Goal: Complete application form

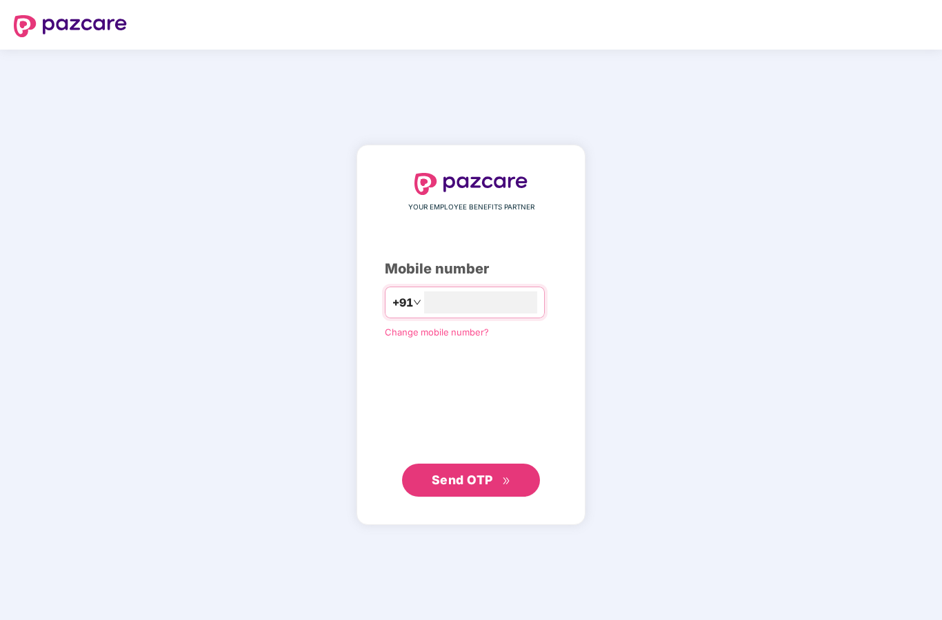
type input "**"
type input "**********"
click at [485, 487] on span "Send OTP" at bounding box center [461, 480] width 61 height 14
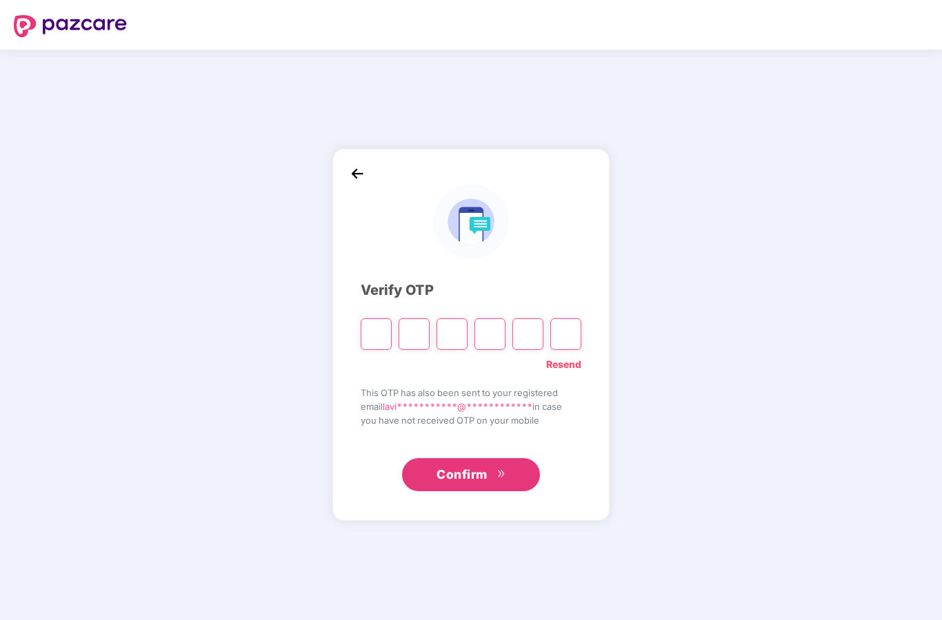
click at [374, 350] on input "Please enter verification code. Digit 1" at bounding box center [375, 334] width 31 height 32
type input "*"
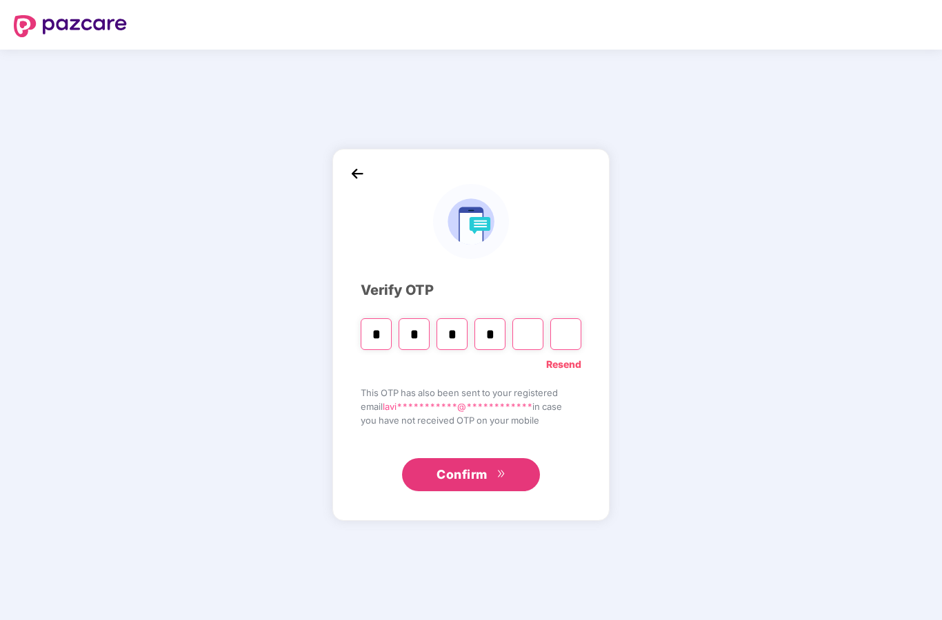
type input "*"
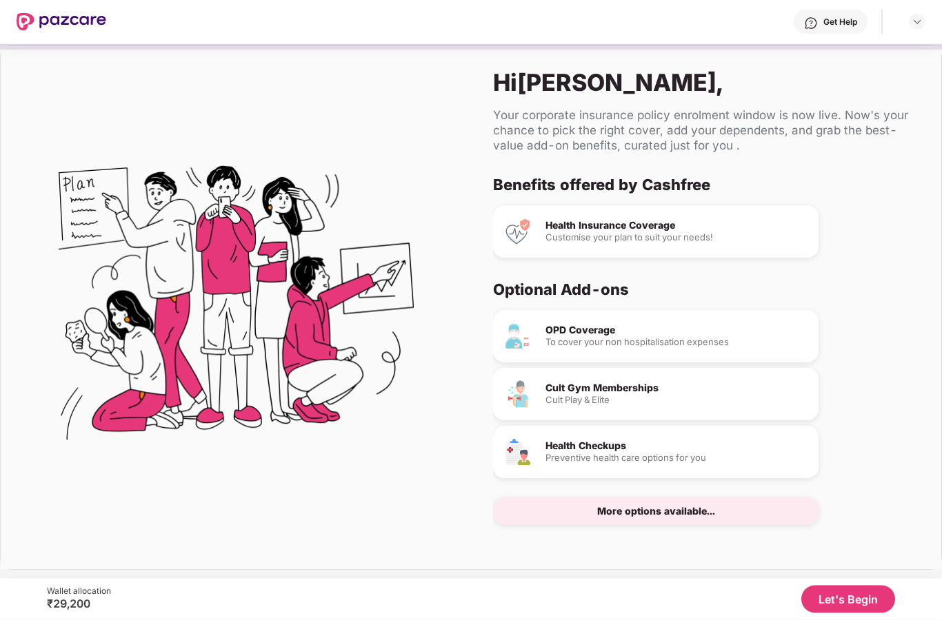
scroll to position [55, 0]
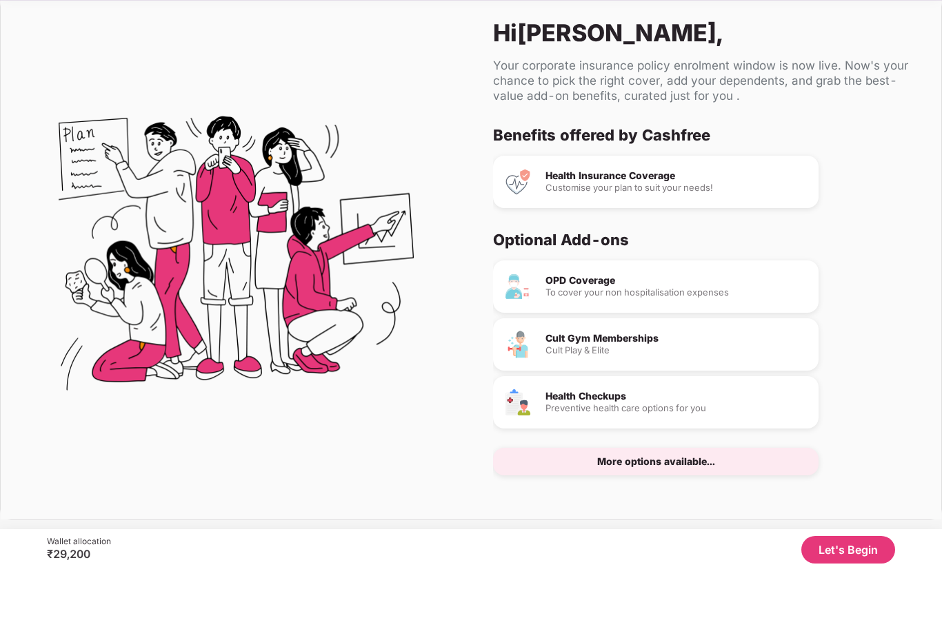
click at [858, 586] on button "Let's Begin" at bounding box center [848, 600] width 94 height 28
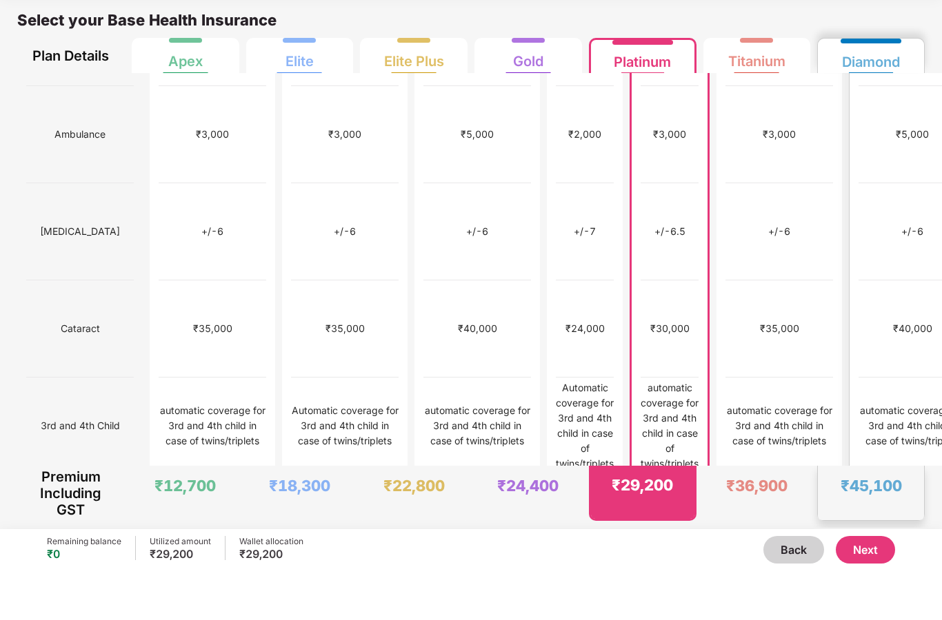
scroll to position [668, 0]
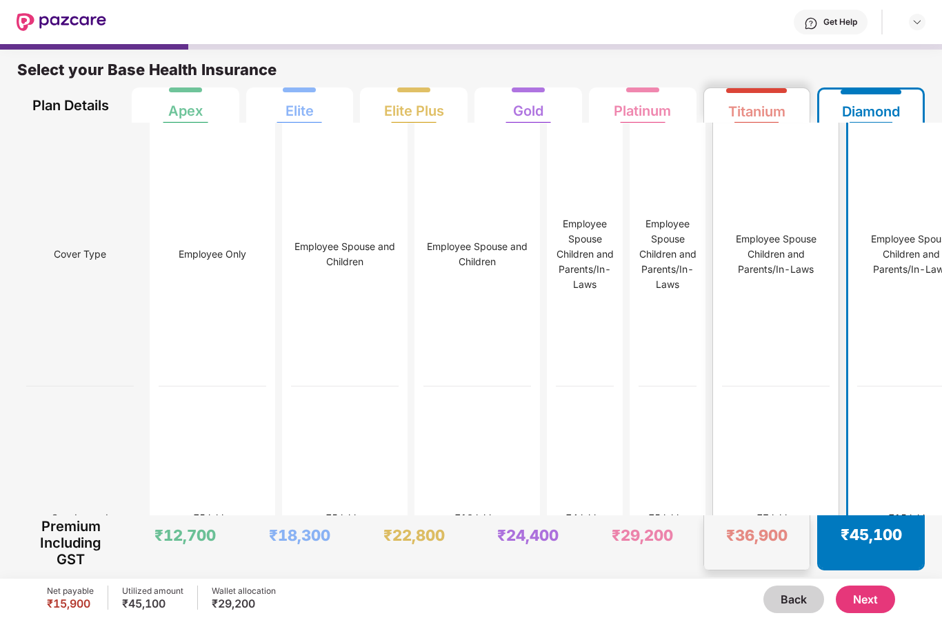
scroll to position [0, 0]
click at [746, 449] on div "₹7 lakhs" at bounding box center [776, 519] width 108 height 264
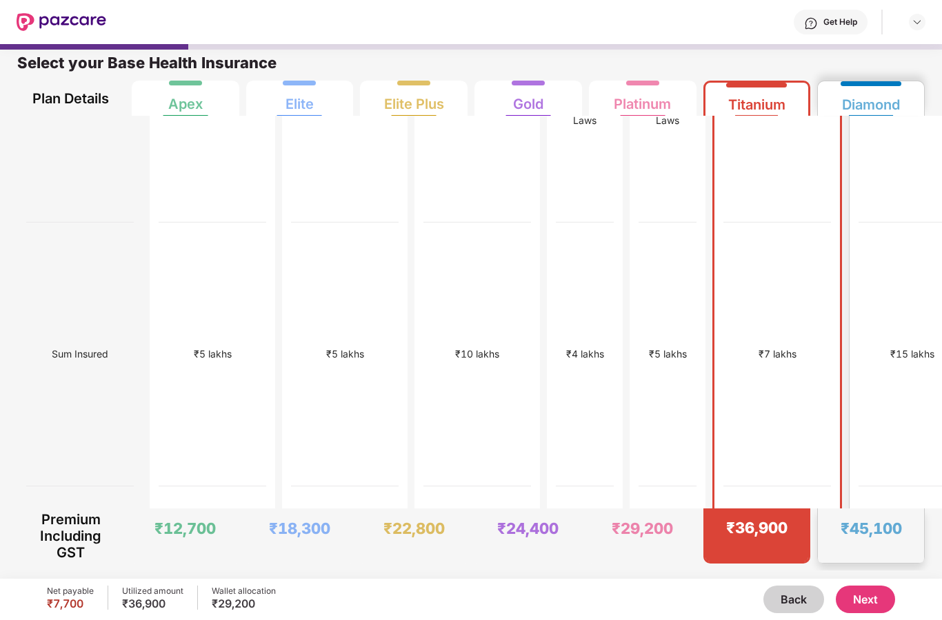
scroll to position [159, 0]
click at [860, 321] on div "₹15 lakhs" at bounding box center [912, 353] width 108 height 264
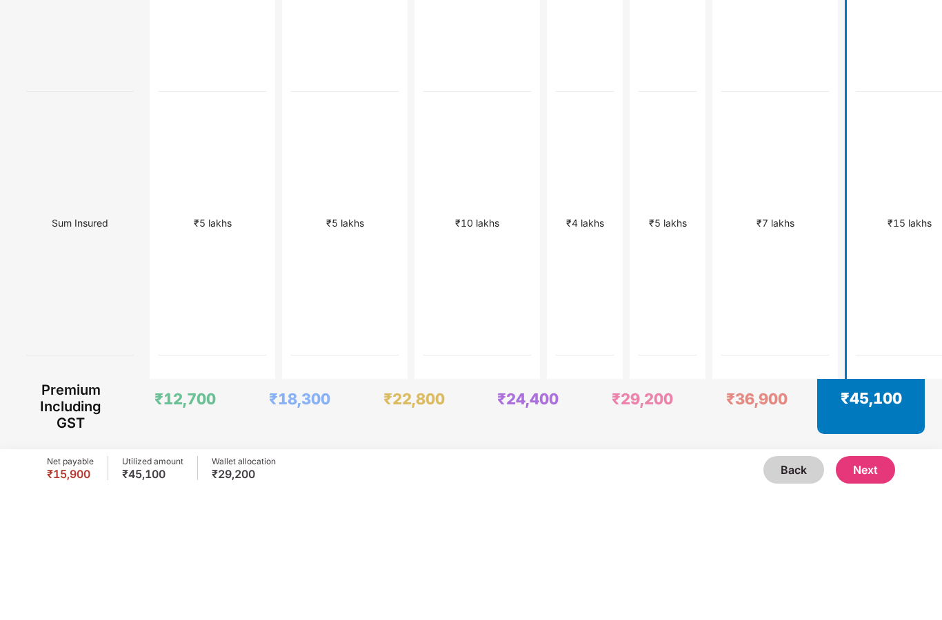
scroll to position [56, 0]
click at [864, 586] on button "Next" at bounding box center [864, 600] width 59 height 28
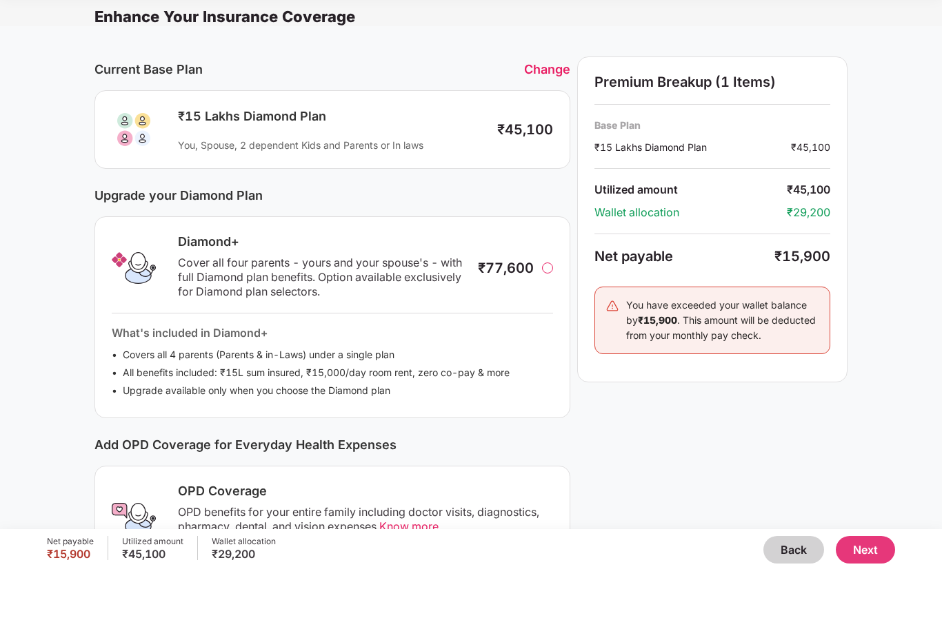
scroll to position [-7, 0]
click at [545, 112] on div "Change" at bounding box center [547, 119] width 46 height 14
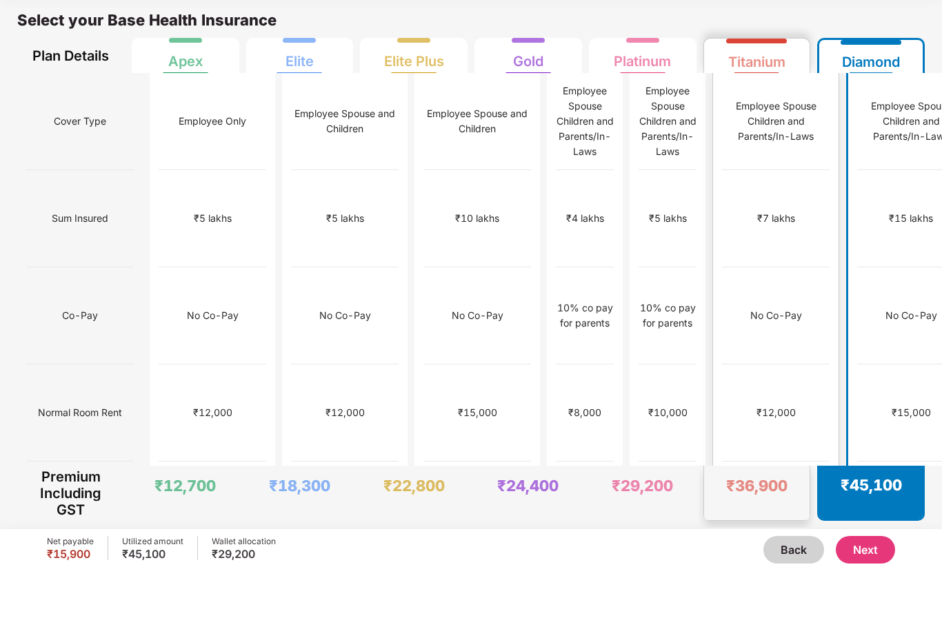
click at [753, 511] on div "No limit" at bounding box center [776, 559] width 108 height 97
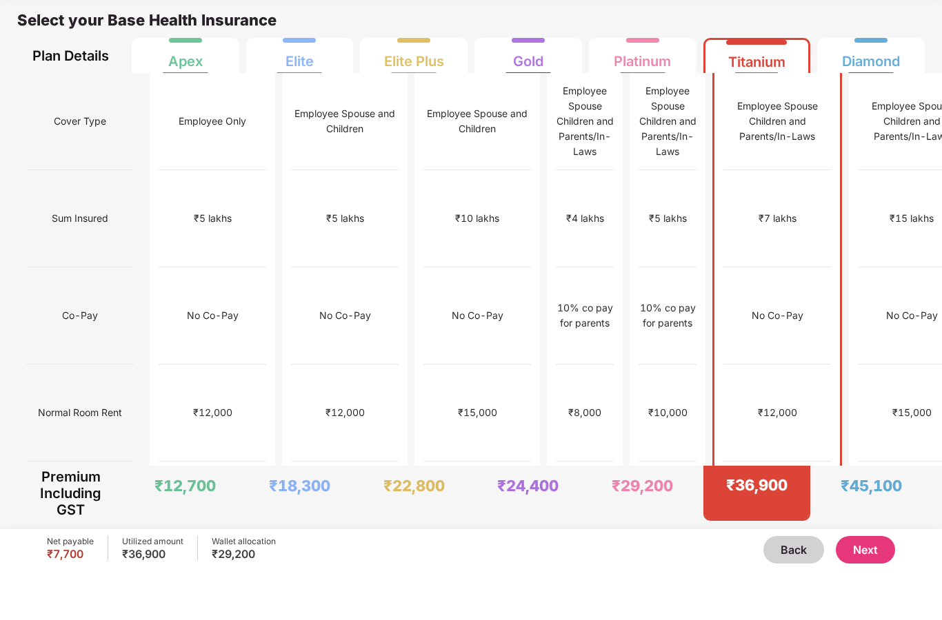
click at [857, 586] on button "Next" at bounding box center [864, 600] width 59 height 28
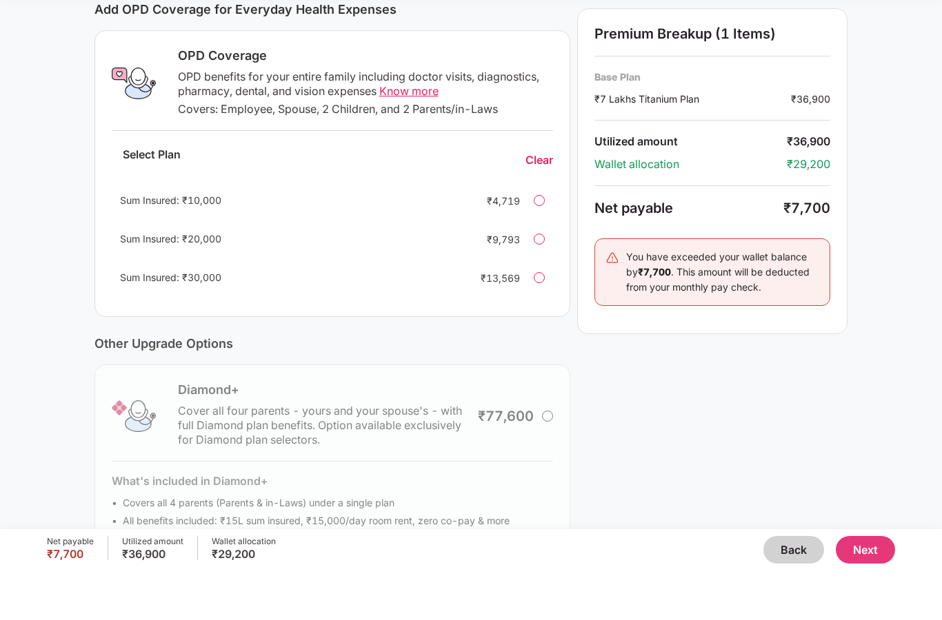
scroll to position [185, 0]
click at [855, 586] on button "Next" at bounding box center [864, 600] width 59 height 28
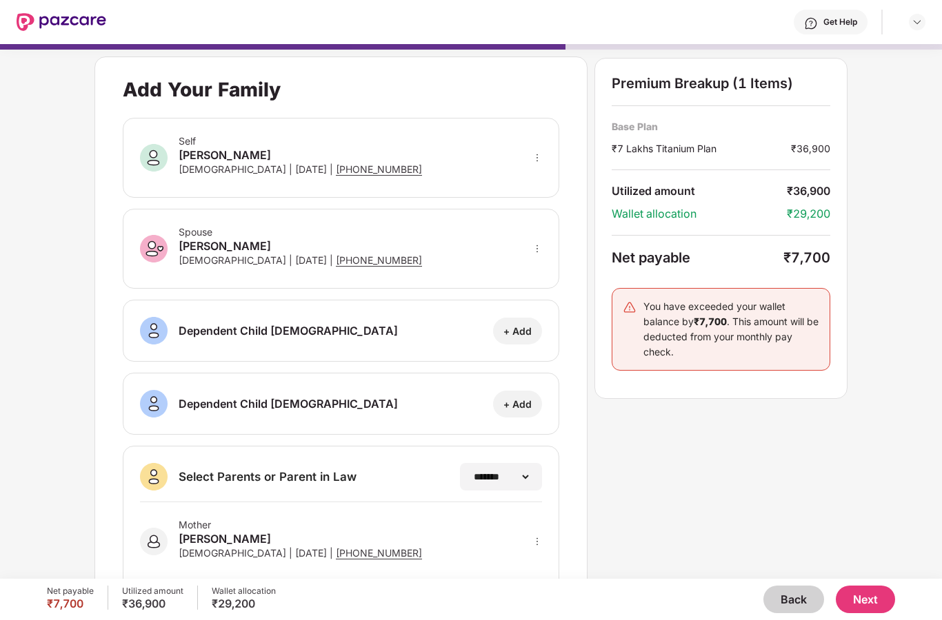
scroll to position [0, 0]
click at [538, 252] on icon "more" at bounding box center [537, 249] width 10 height 10
click at [525, 274] on img at bounding box center [519, 268] width 11 height 11
select select "****"
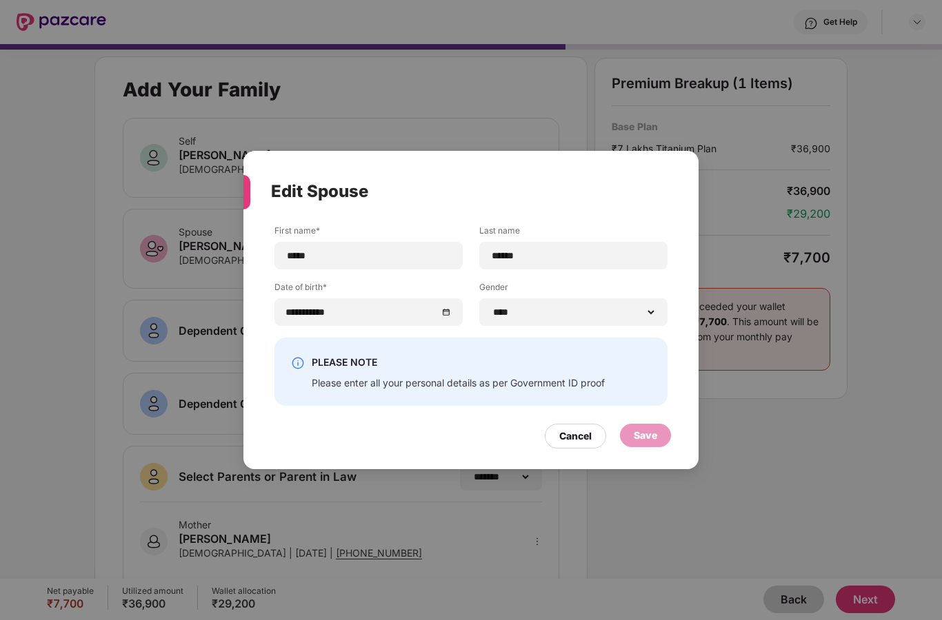
click at [645, 438] on div "Save" at bounding box center [644, 435] width 23 height 15
click at [576, 439] on div "Cancel" at bounding box center [575, 436] width 32 height 15
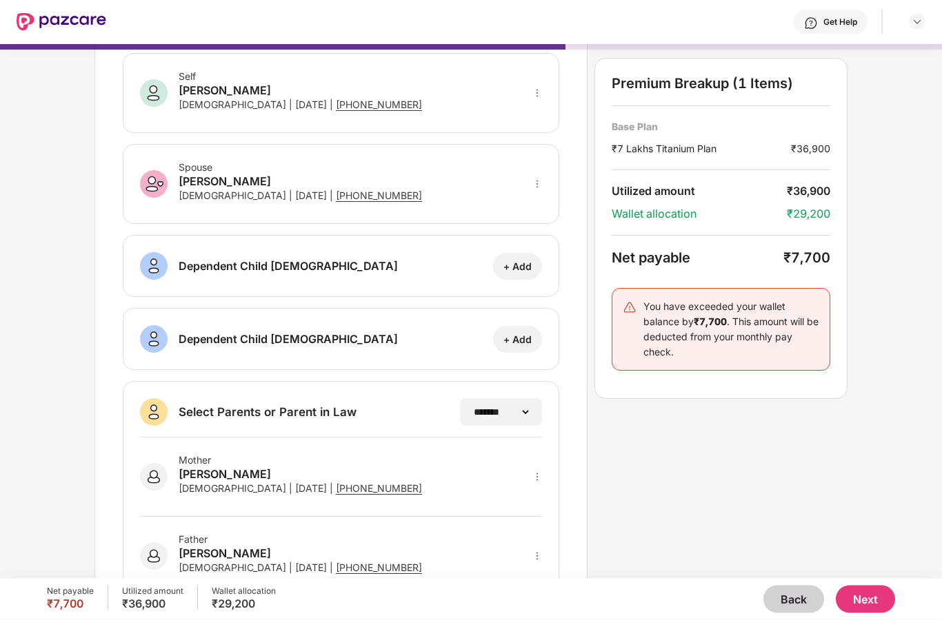
scroll to position [55, 0]
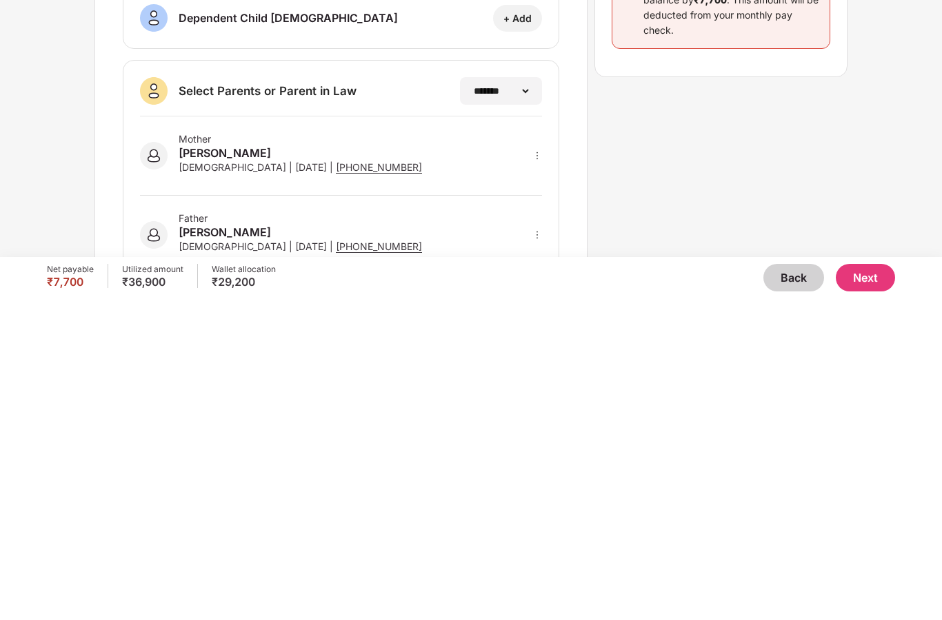
click at [867, 586] on button "Next" at bounding box center [864, 600] width 59 height 28
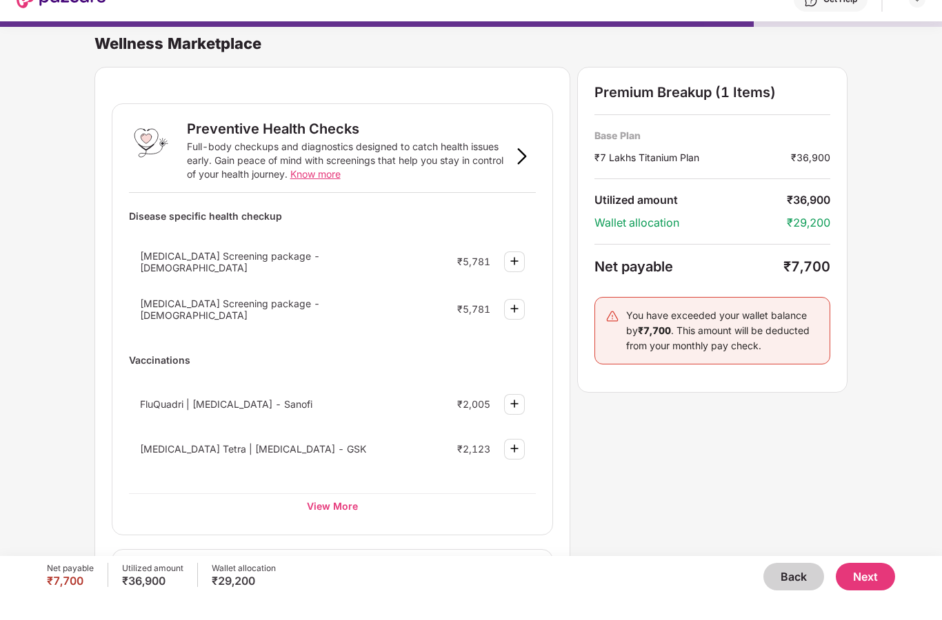
scroll to position [0, 0]
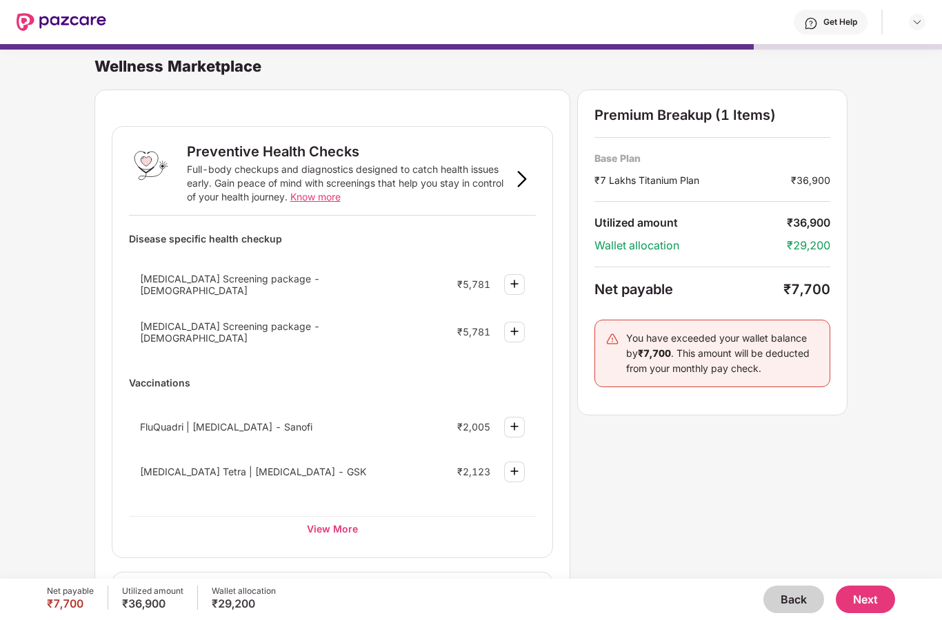
click at [347, 525] on div "View More" at bounding box center [332, 528] width 407 height 25
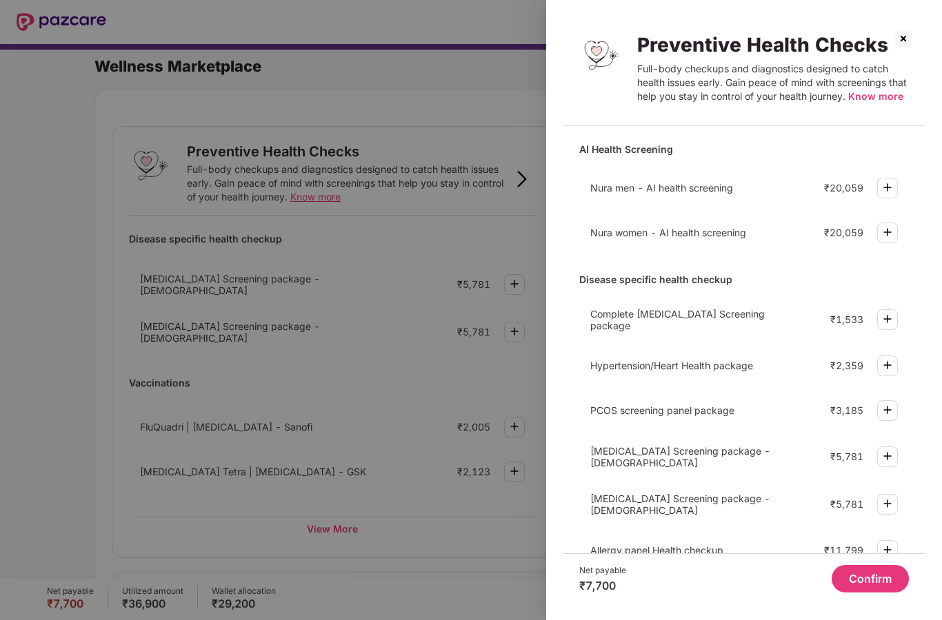
click at [886, 196] on img at bounding box center [887, 187] width 17 height 17
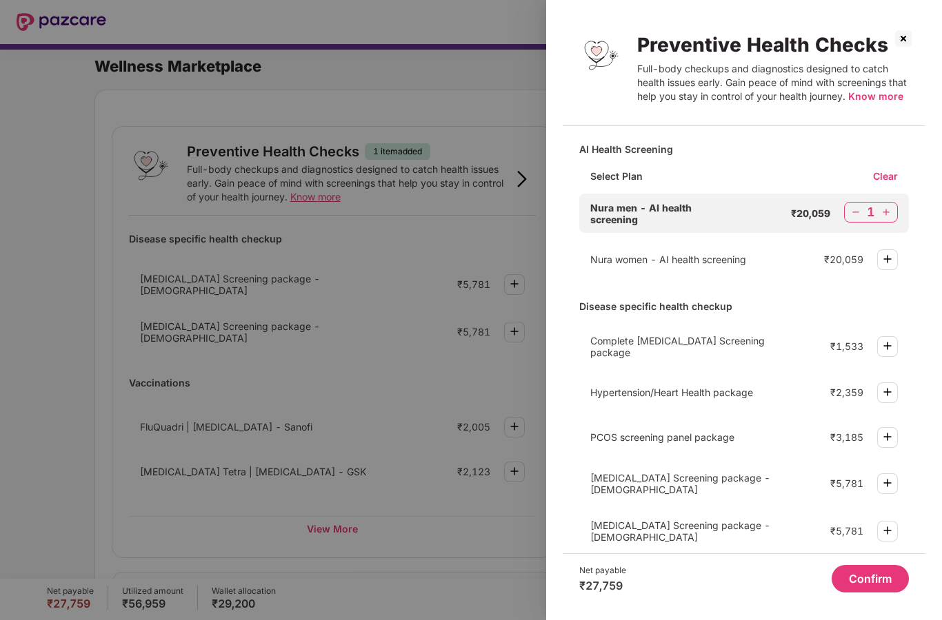
click at [853, 219] on img at bounding box center [855, 212] width 14 height 14
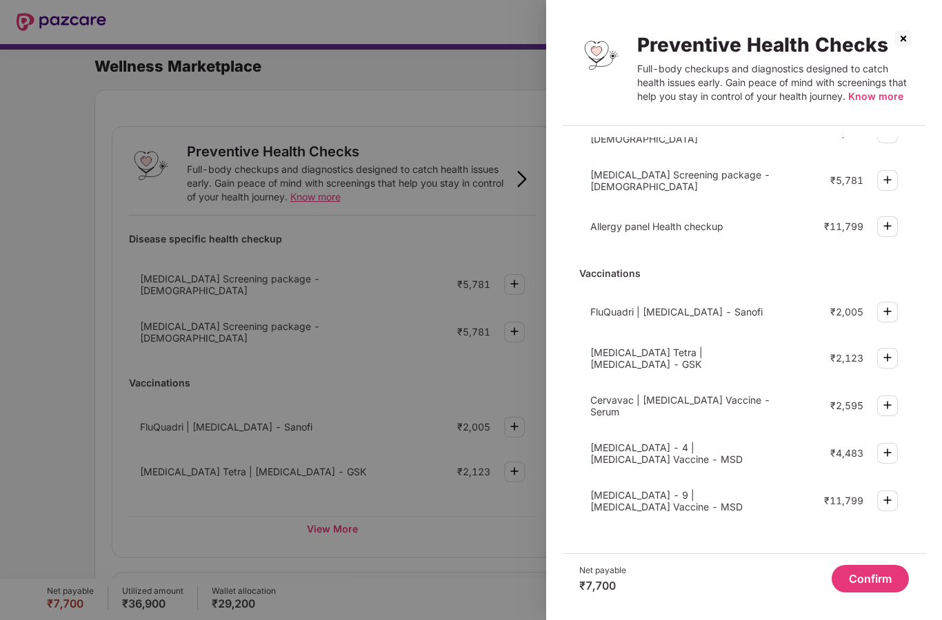
scroll to position [331, 0]
click at [862, 569] on button "Confirm" at bounding box center [869, 579] width 77 height 28
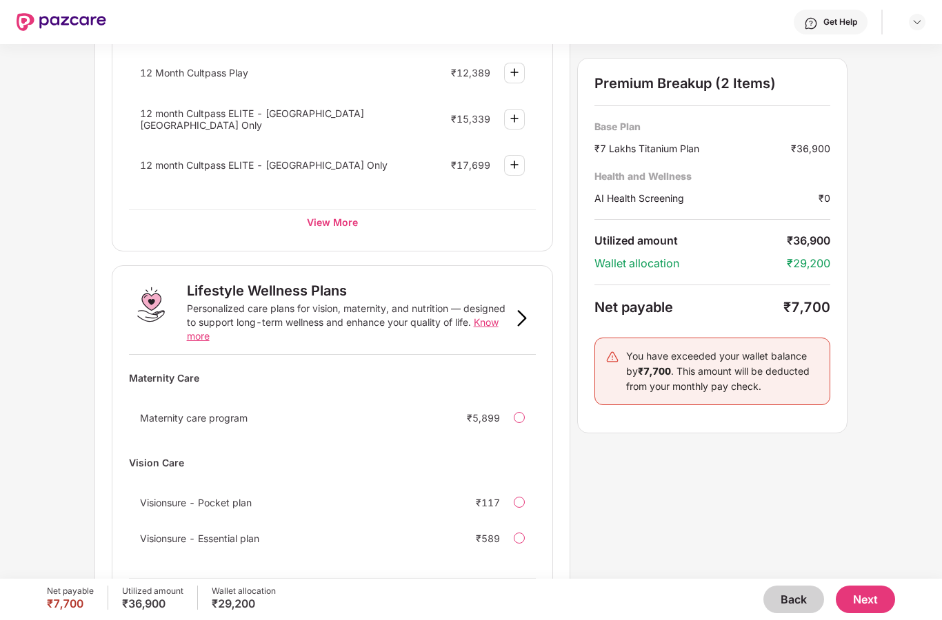
scroll to position [700, 0]
click at [338, 593] on div "View More" at bounding box center [332, 592] width 407 height 25
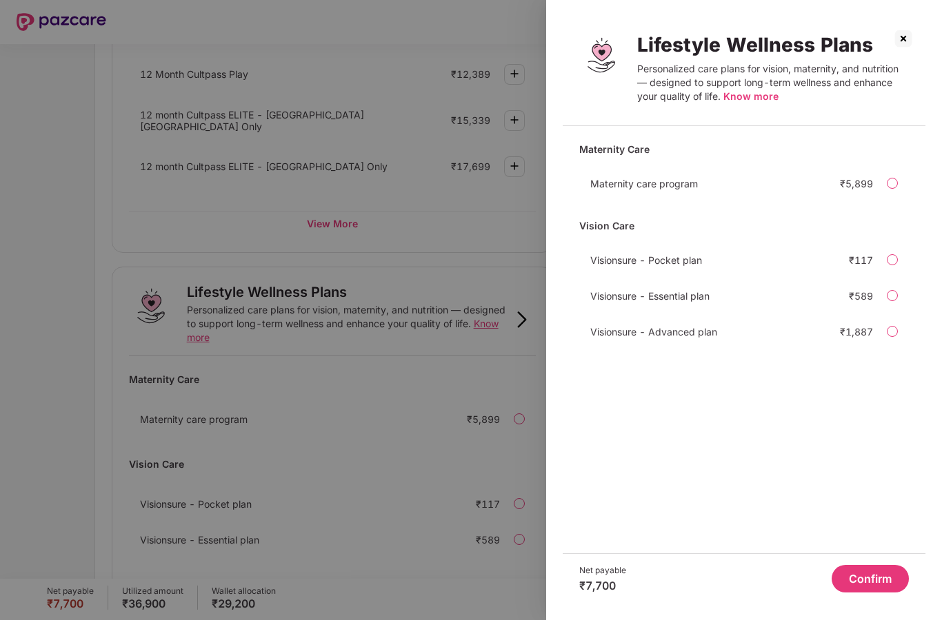
scroll to position [0, 0]
click at [903, 39] on img at bounding box center [903, 39] width 22 height 22
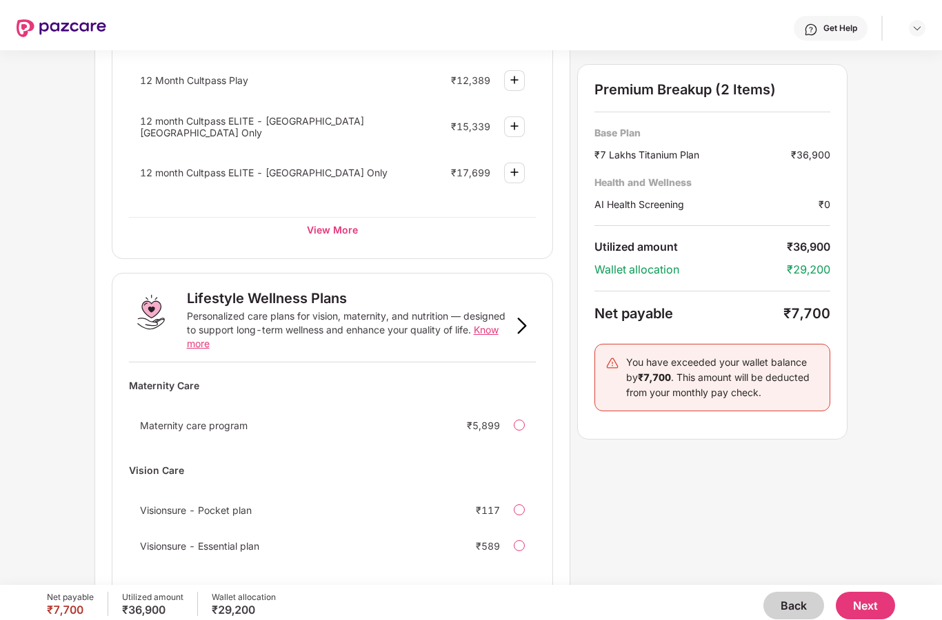
scroll to position [55, 0]
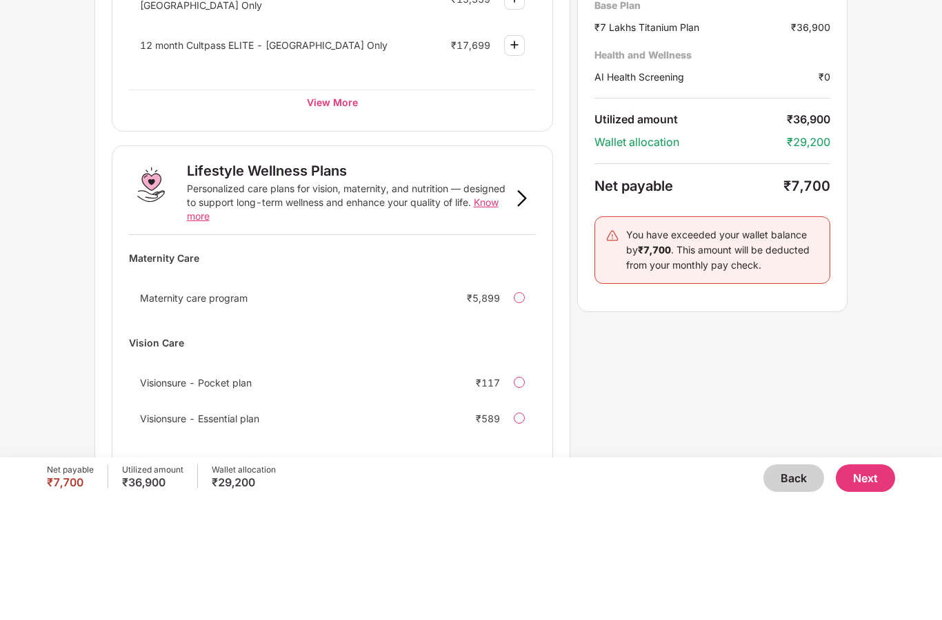
click at [863, 586] on button "Next" at bounding box center [864, 600] width 59 height 28
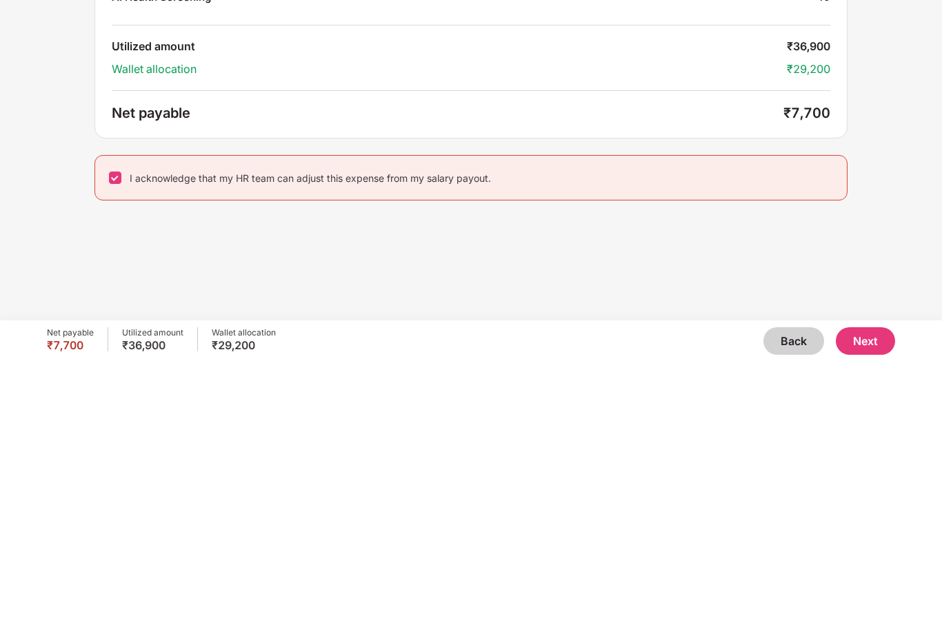
click at [866, 586] on button "Next" at bounding box center [864, 600] width 59 height 28
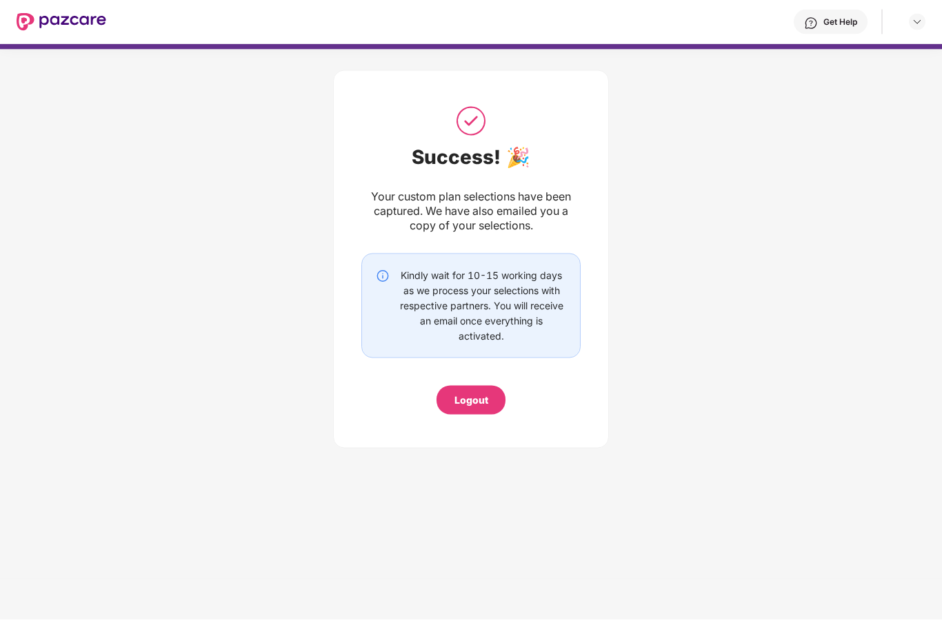
scroll to position [0, 0]
click at [483, 402] on div "Logout" at bounding box center [471, 400] width 34 height 15
